Goal: Find contact information: Find contact information

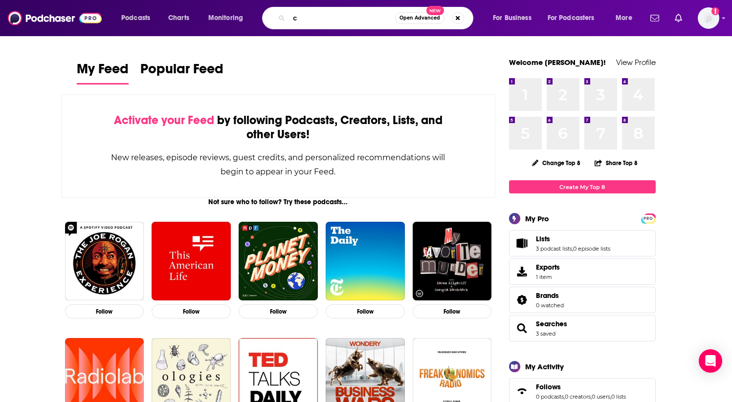
click at [353, 35] on div "Podcasts Charts Monitoring c Open Advanced New For Business For Podcasters More…" at bounding box center [366, 18] width 732 height 36
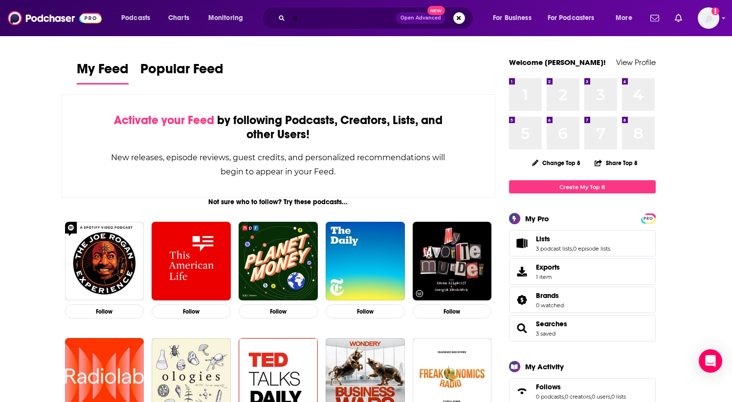
click at [314, 20] on input "c" at bounding box center [342, 18] width 107 height 16
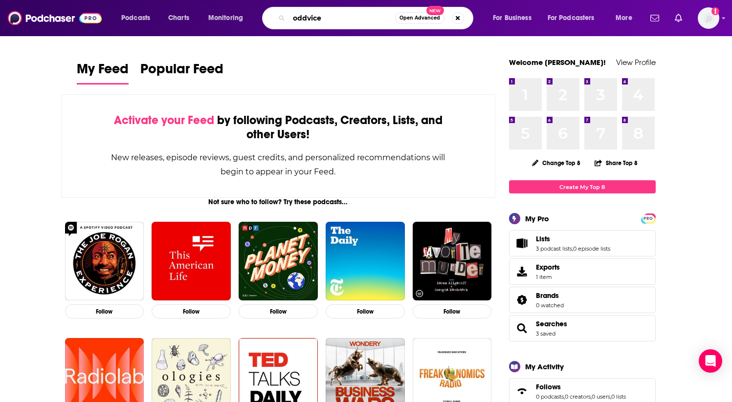
type input "oddvice"
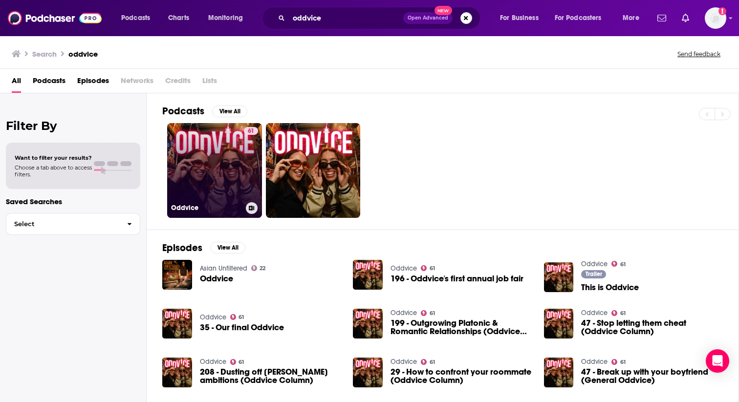
click at [213, 172] on link "61 Oddvice" at bounding box center [214, 170] width 95 height 95
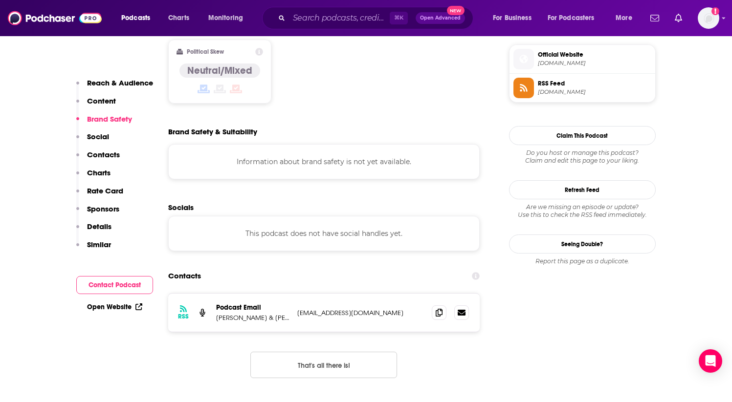
scroll to position [833, 0]
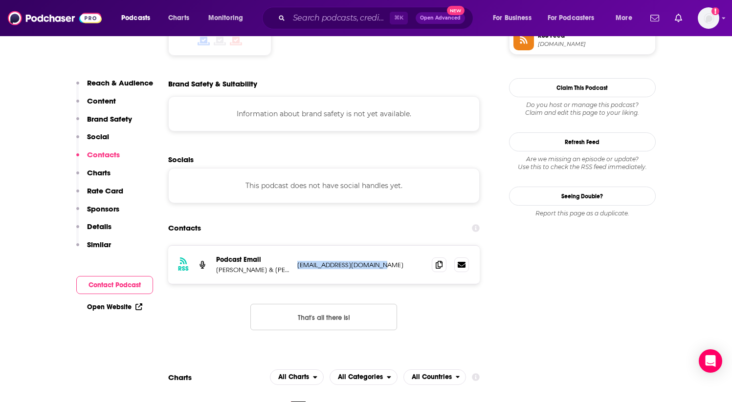
drag, startPoint x: 386, startPoint y: 217, endPoint x: 295, endPoint y: 218, distance: 90.4
click at [295, 246] on div "RSS Podcast Email [PERSON_NAME] & [PERSON_NAME] [EMAIL_ADDRESS][DOMAIN_NAME] [E…" at bounding box center [324, 265] width 312 height 38
copy p "[EMAIL_ADDRESS][DOMAIN_NAME]"
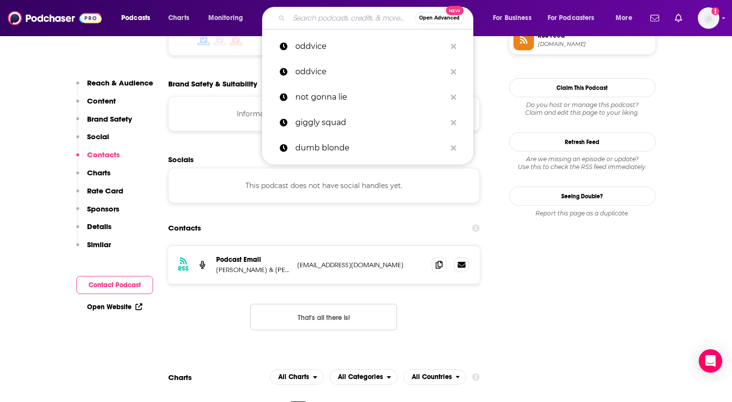
click at [307, 21] on input "Search podcasts, credits, & more..." at bounding box center [352, 18] width 126 height 16
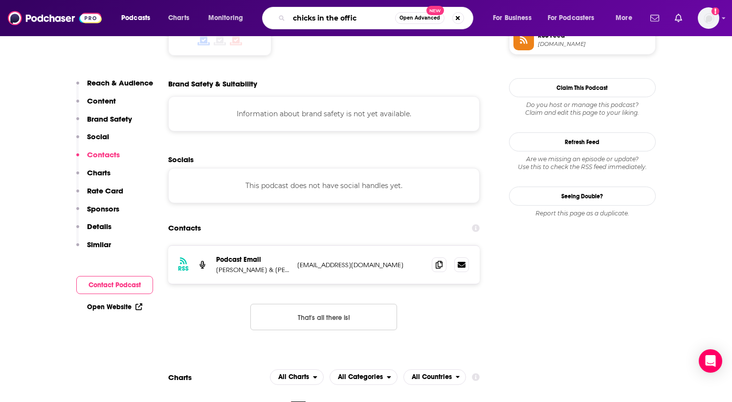
type input "chicks in the office"
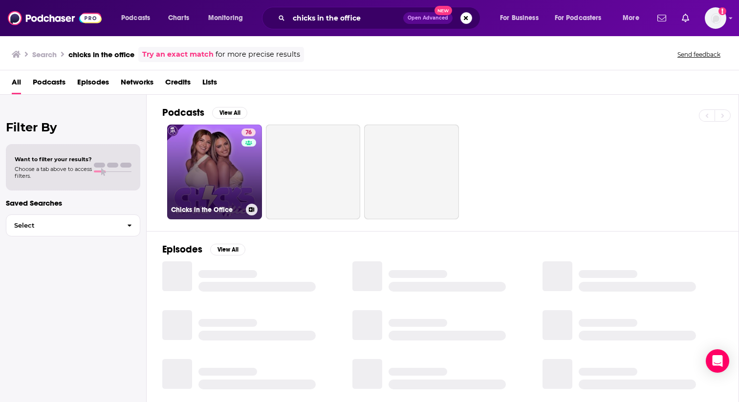
click at [210, 162] on link "76 Chicks in the Office" at bounding box center [214, 172] width 95 height 95
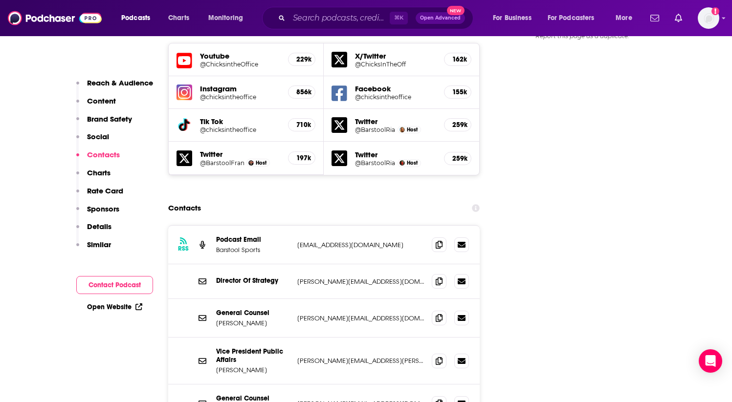
scroll to position [1156, 0]
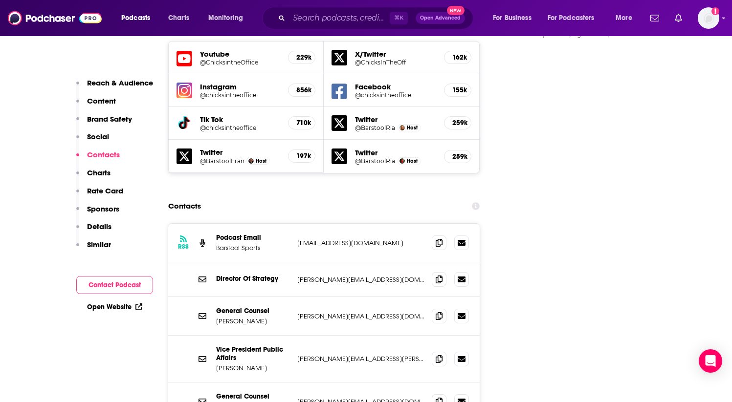
drag, startPoint x: 396, startPoint y: 176, endPoint x: 294, endPoint y: 180, distance: 101.7
click at [294, 224] on div "RSS Podcast Email Barstool Sports [EMAIL_ADDRESS][DOMAIN_NAME] [EMAIL_ADDRESS][…" at bounding box center [324, 243] width 312 height 39
copy p "[EMAIL_ADDRESS][DOMAIN_NAME]"
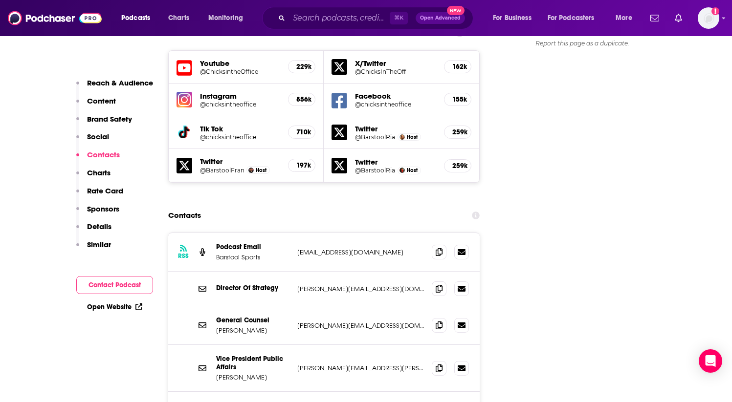
scroll to position [1151, 0]
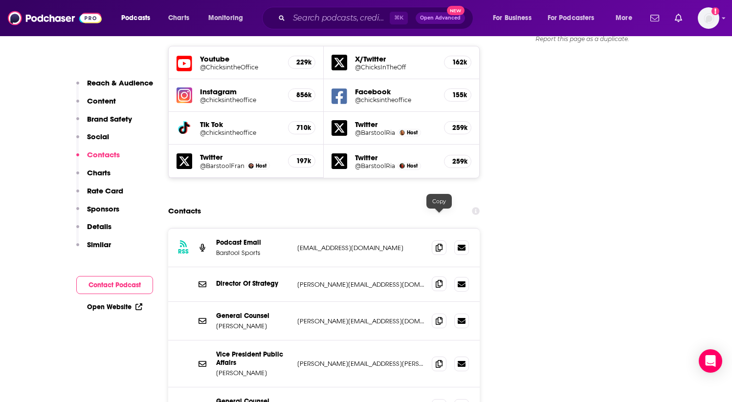
click at [437, 280] on icon at bounding box center [438, 284] width 7 height 8
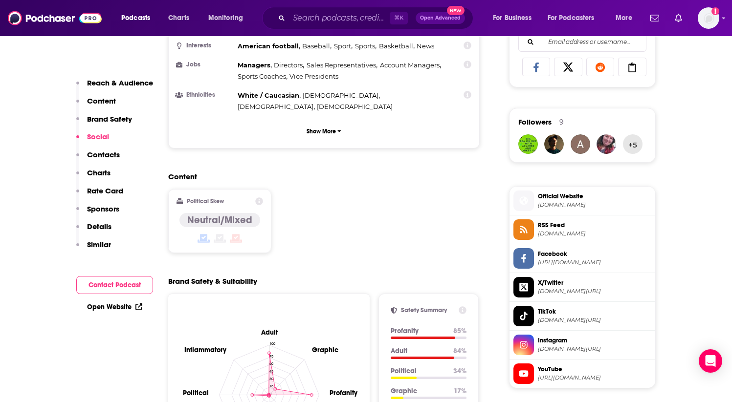
scroll to position [610, 0]
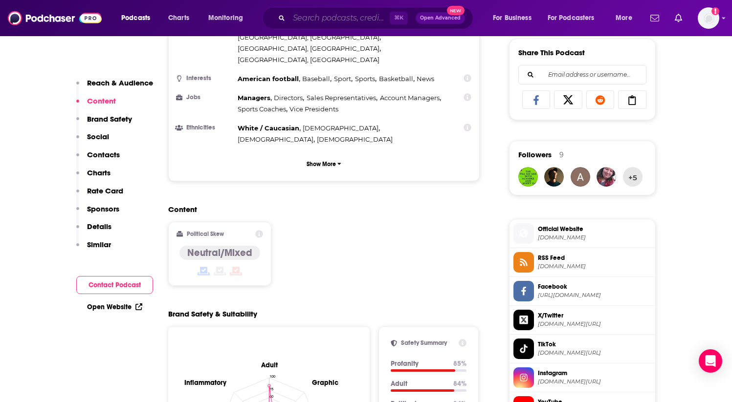
click at [313, 20] on input "Search podcasts, credits, & more..." at bounding box center [339, 18] width 101 height 16
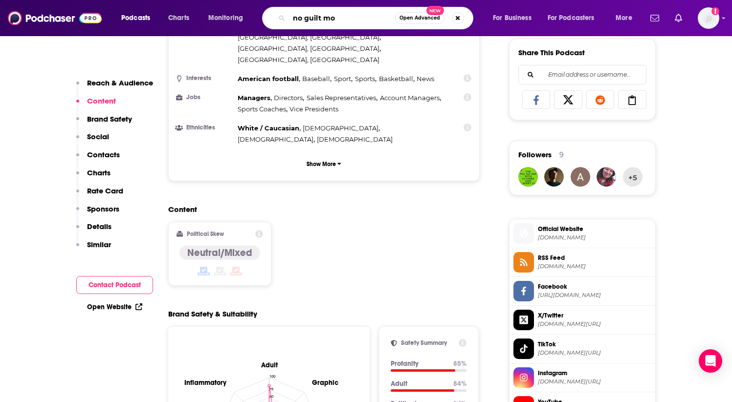
type input "no guilt mom"
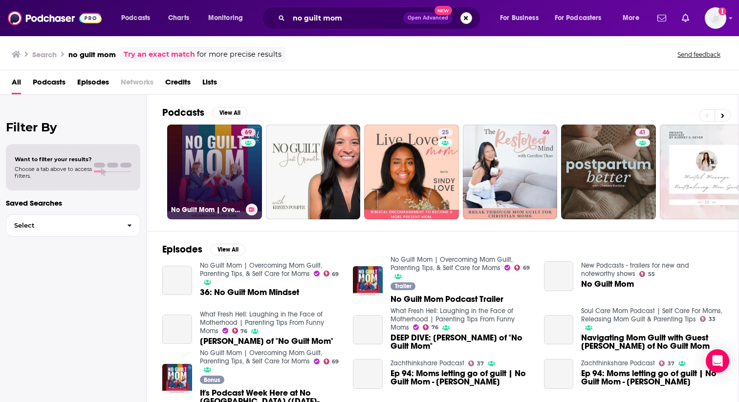
click at [224, 151] on link "69 No Guilt Mom | Overcoming Mom Guilt, Parenting Tips, & Self Care for Moms" at bounding box center [214, 172] width 95 height 95
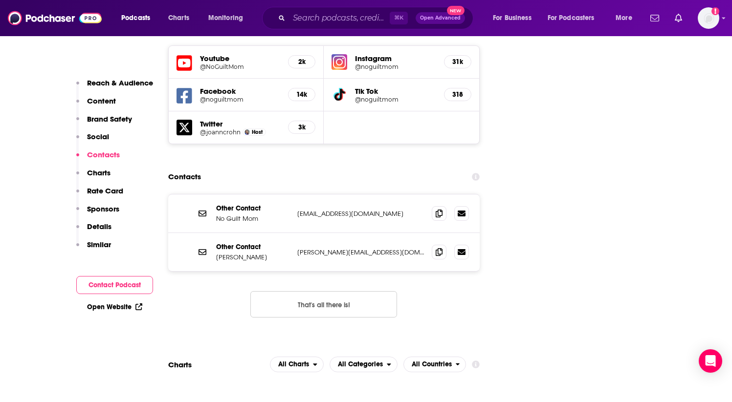
scroll to position [1197, 0]
